Goal: Check status: Check status

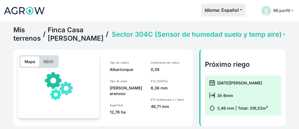
select select "1058"
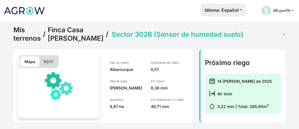
select select "1061"
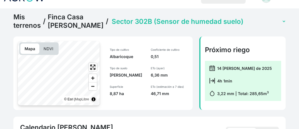
scroll to position [0, 0]
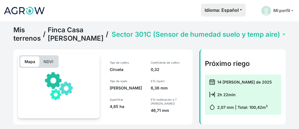
select select "1062"
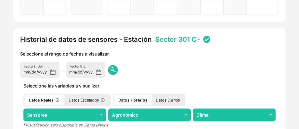
scroll to position [262, 0]
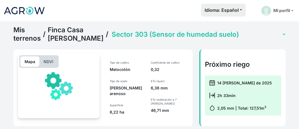
select select "2000"
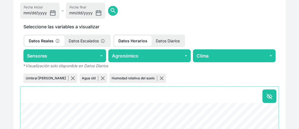
scroll to position [262, 0]
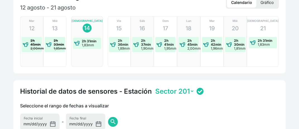
scroll to position [144, 0]
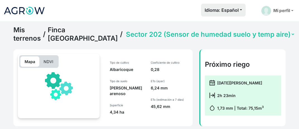
select select "2218"
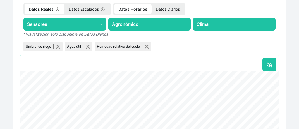
scroll to position [337, 0]
